Goal: Task Accomplishment & Management: Use online tool/utility

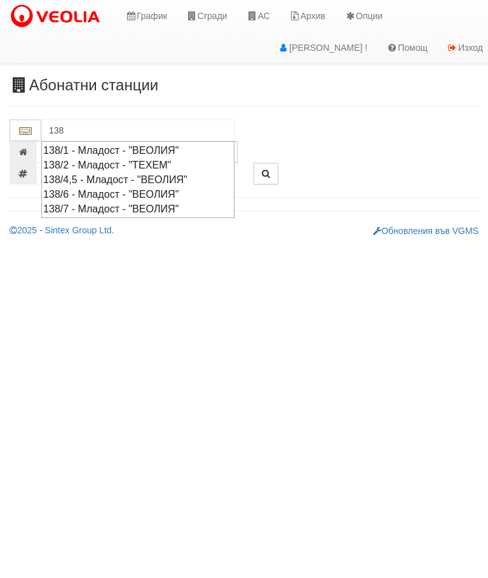
click at [160, 187] on div "138/6 - Младост - "ВЕОЛИЯ"" at bounding box center [137, 194] width 189 height 15
type input "138/6 - Младост - "ВЕОЛИЯ""
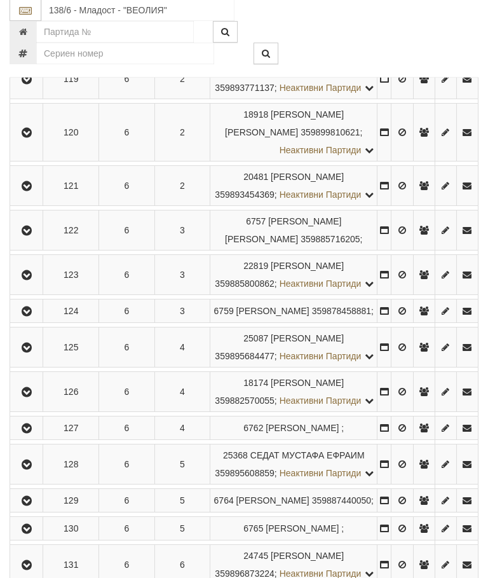
scroll to position [455, 0]
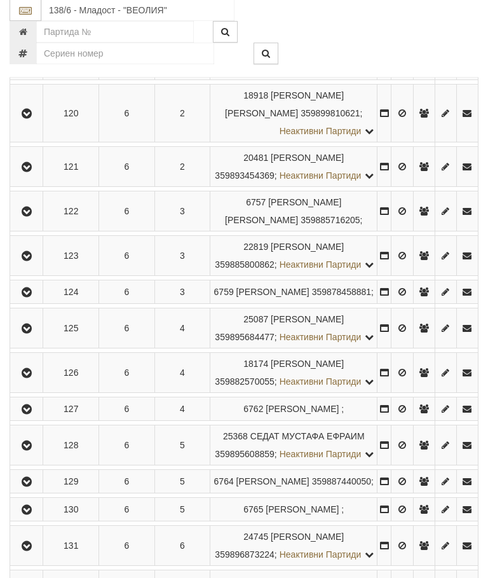
click at [25, 172] on icon "button" at bounding box center [26, 167] width 15 height 9
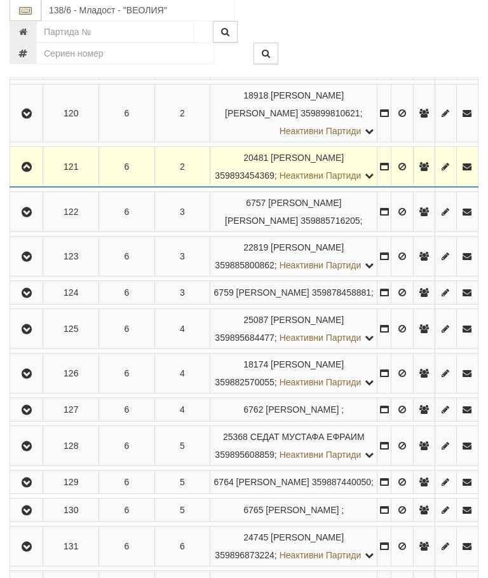
scroll to position [455, 0]
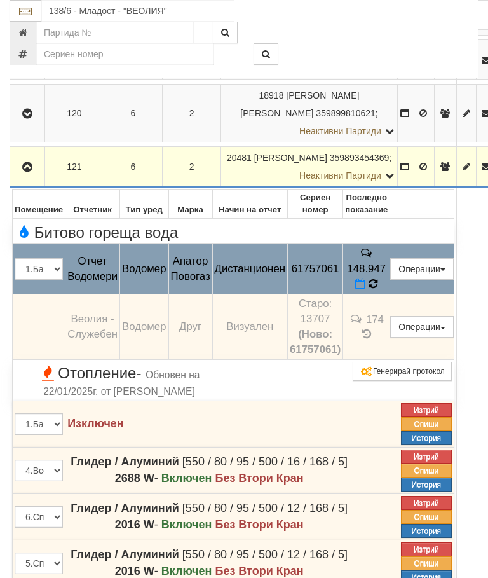
click at [379, 278] on icon at bounding box center [373, 284] width 11 height 12
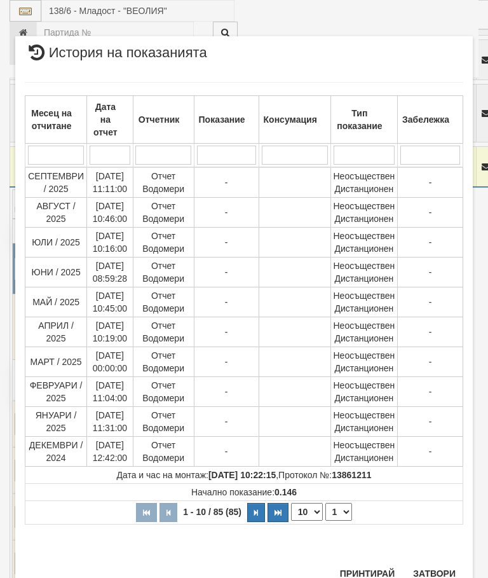
scroll to position [959, 0]
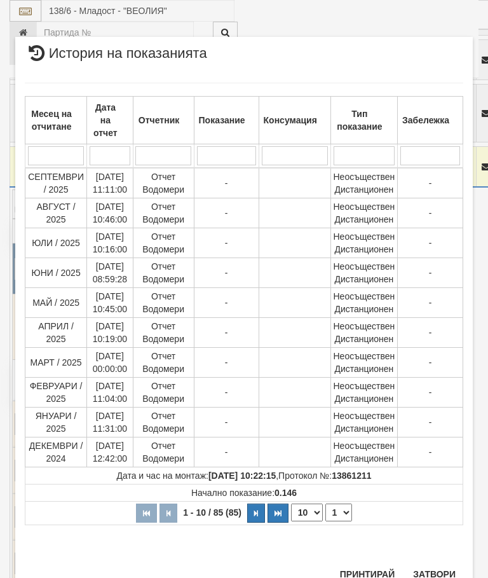
click at [345, 515] on select "1 2 3 4 5 6 7 8 9" at bounding box center [338, 512] width 27 height 18
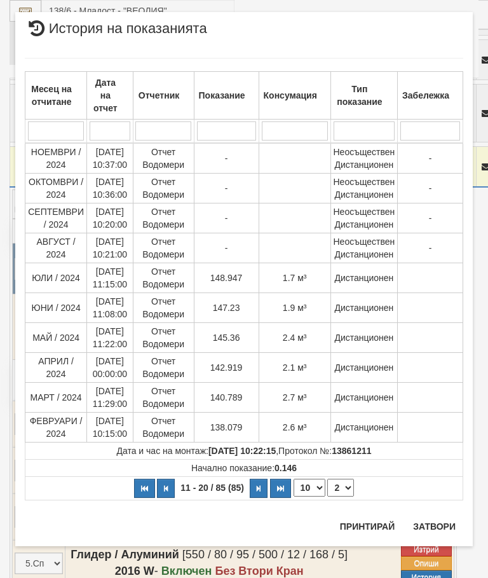
select select "2"
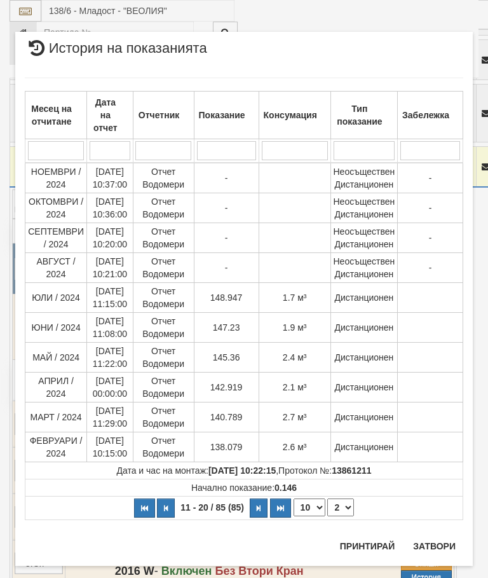
click at [437, 537] on button "Затвори" at bounding box center [435, 546] width 58 height 20
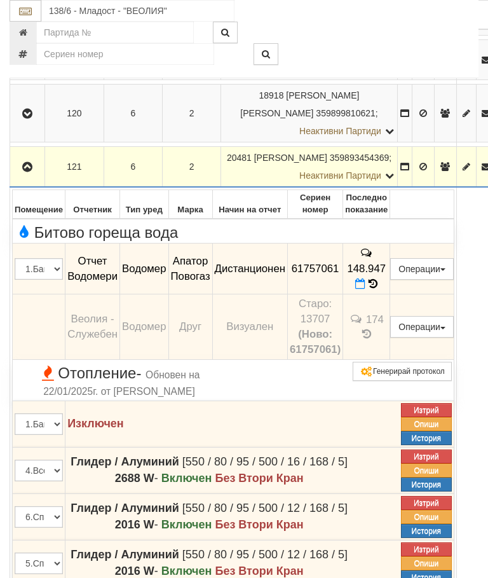
scroll to position [777, 0]
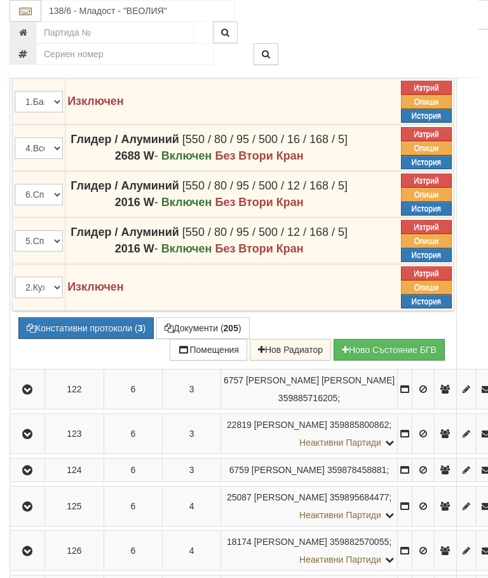
click at [209, 317] on button "Документи ( 205 )" at bounding box center [202, 328] width 93 height 22
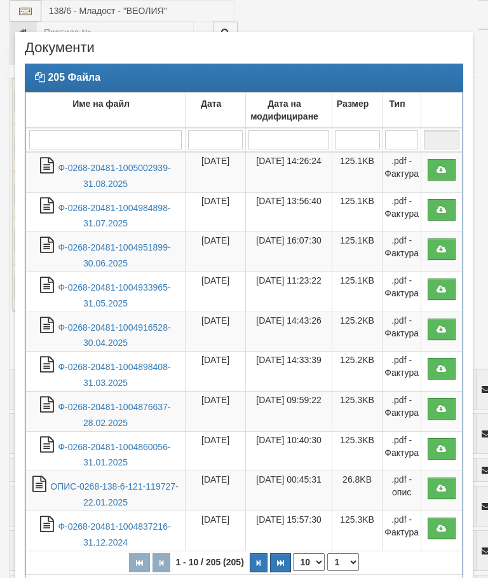
click at [114, 165] on link "Ф-0268-20481-1005002939-31.08.2025" at bounding box center [114, 176] width 113 height 26
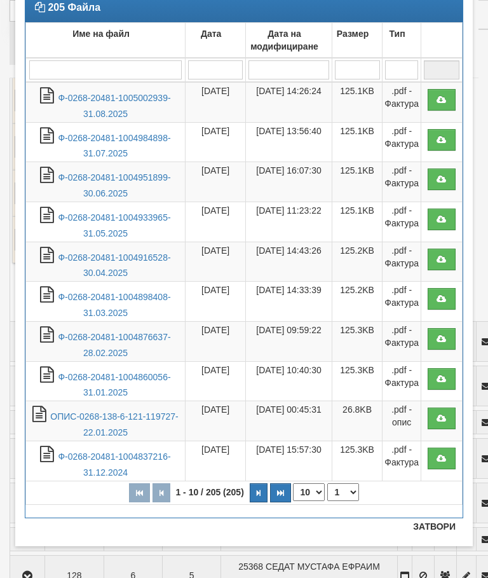
scroll to position [70, 0]
click at [439, 521] on button "Затвори" at bounding box center [435, 526] width 58 height 20
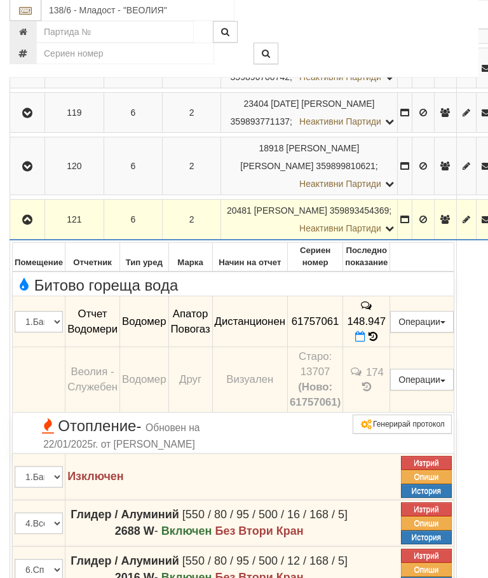
click at [27, 216] on icon "button" at bounding box center [27, 220] width 15 height 9
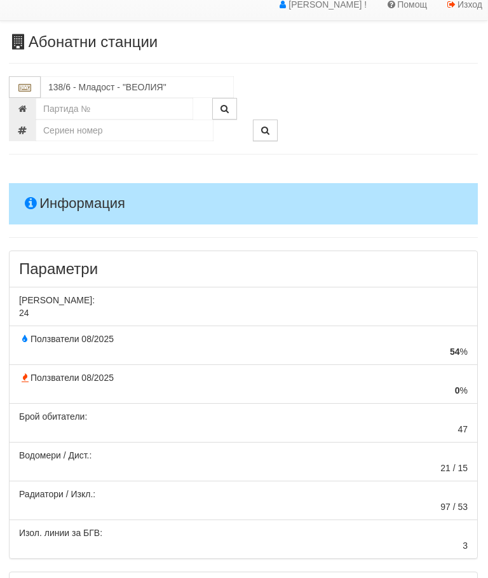
scroll to position [0, 0]
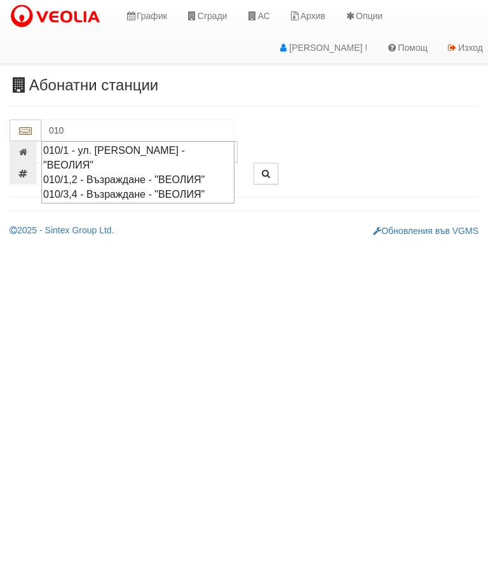
click at [163, 194] on div "010/3,4 - Възраждане - "ВЕОЛИЯ"" at bounding box center [137, 194] width 189 height 15
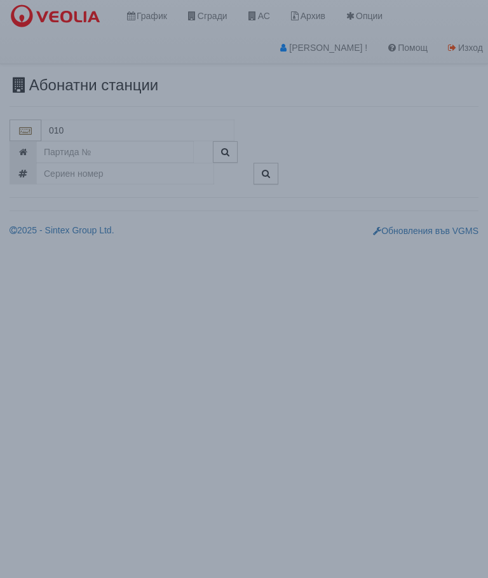
type input "010/3,4 - Възраждане - "ВЕОЛИЯ""
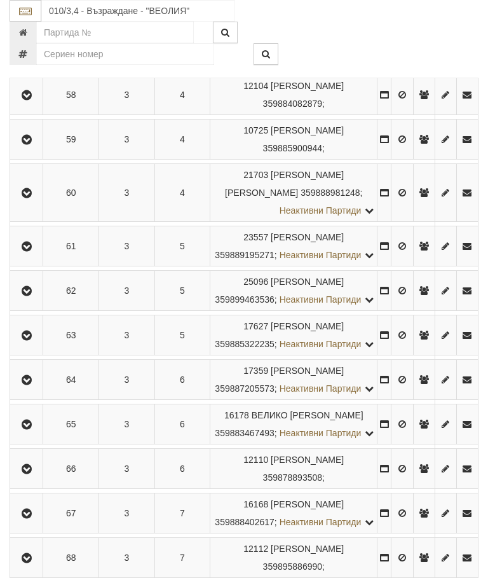
scroll to position [717, 0]
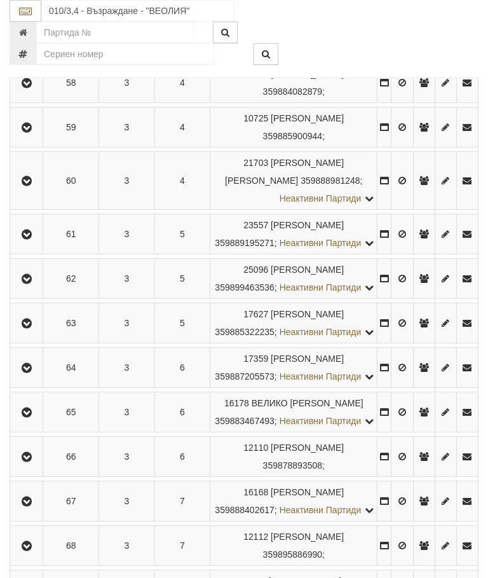
click at [33, 328] on icon "button" at bounding box center [26, 323] width 15 height 9
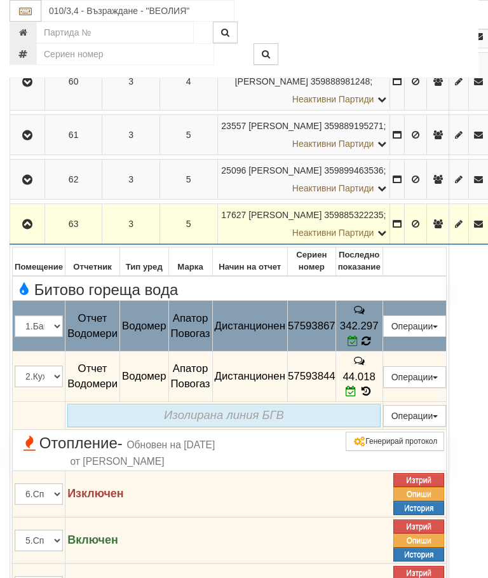
click at [373, 346] on icon at bounding box center [366, 341] width 12 height 11
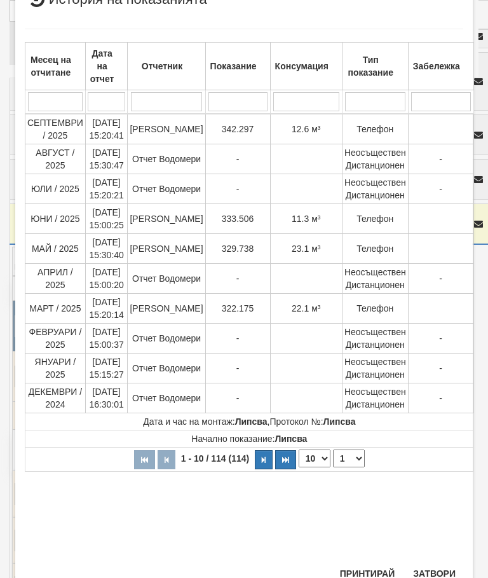
scroll to position [396, 0]
click at [435, 570] on button "Затвори" at bounding box center [435, 574] width 58 height 20
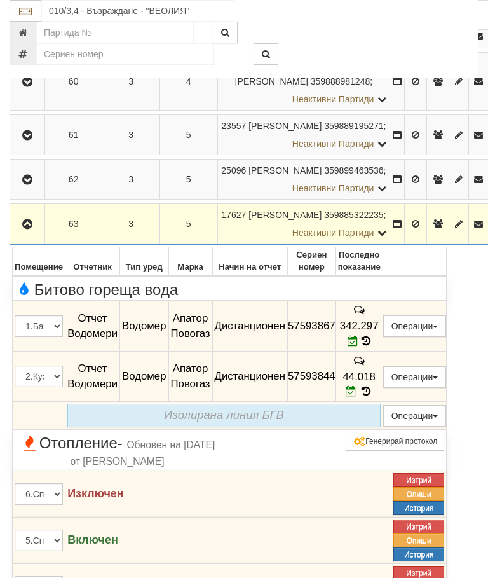
click at [383, 402] on td "44.018" at bounding box center [359, 376] width 47 height 51
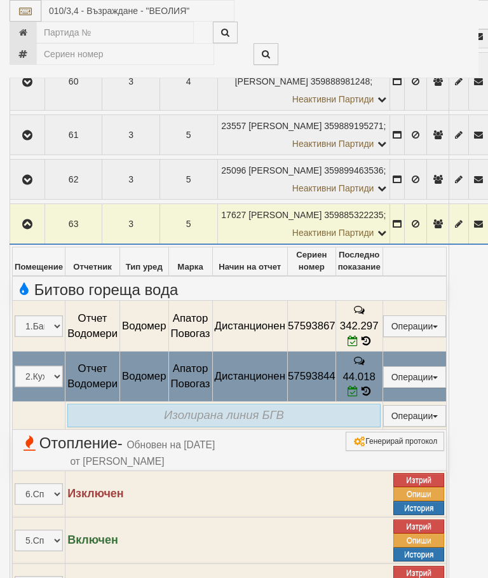
select select "10"
select select "1"
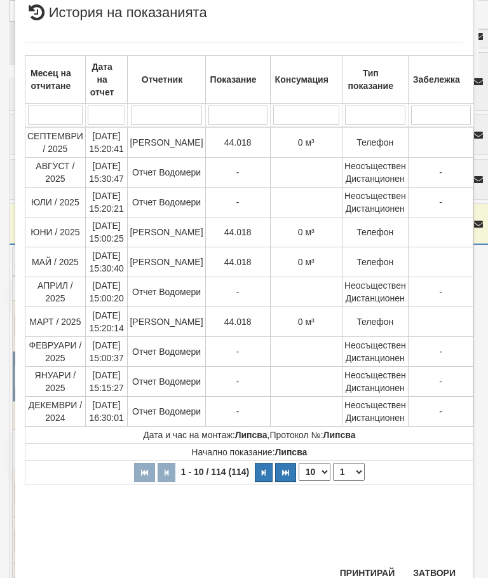
scroll to position [680, 0]
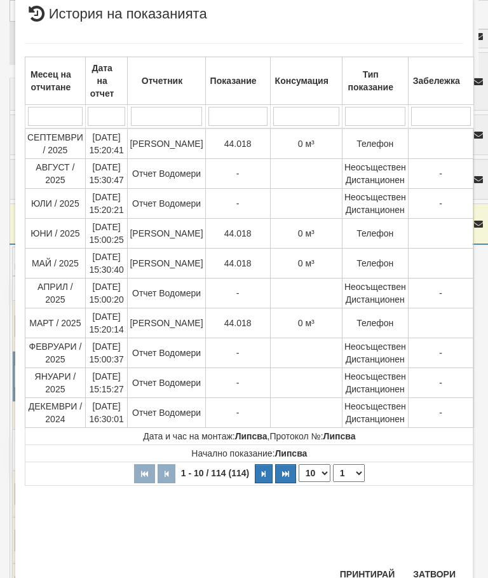
click at [434, 571] on button "Затвори" at bounding box center [435, 574] width 58 height 20
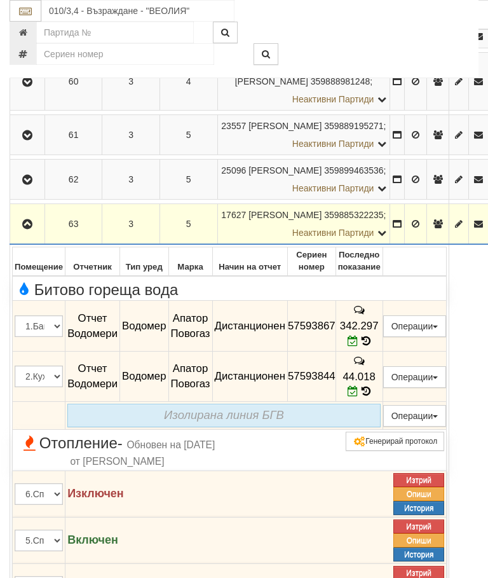
click at [26, 233] on button "button" at bounding box center [27, 223] width 31 height 19
